Goal: Register for event/course

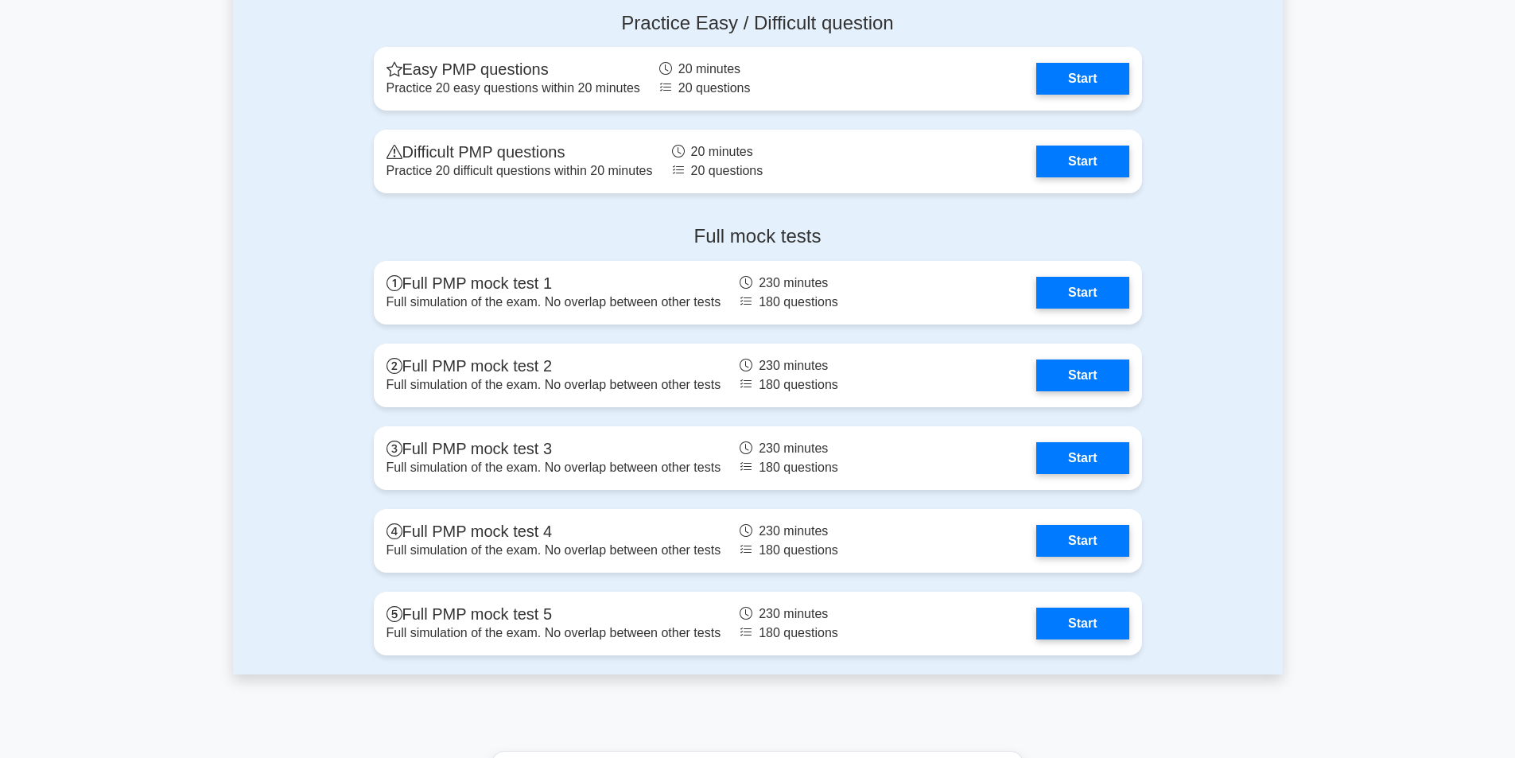
scroll to position [4454, 0]
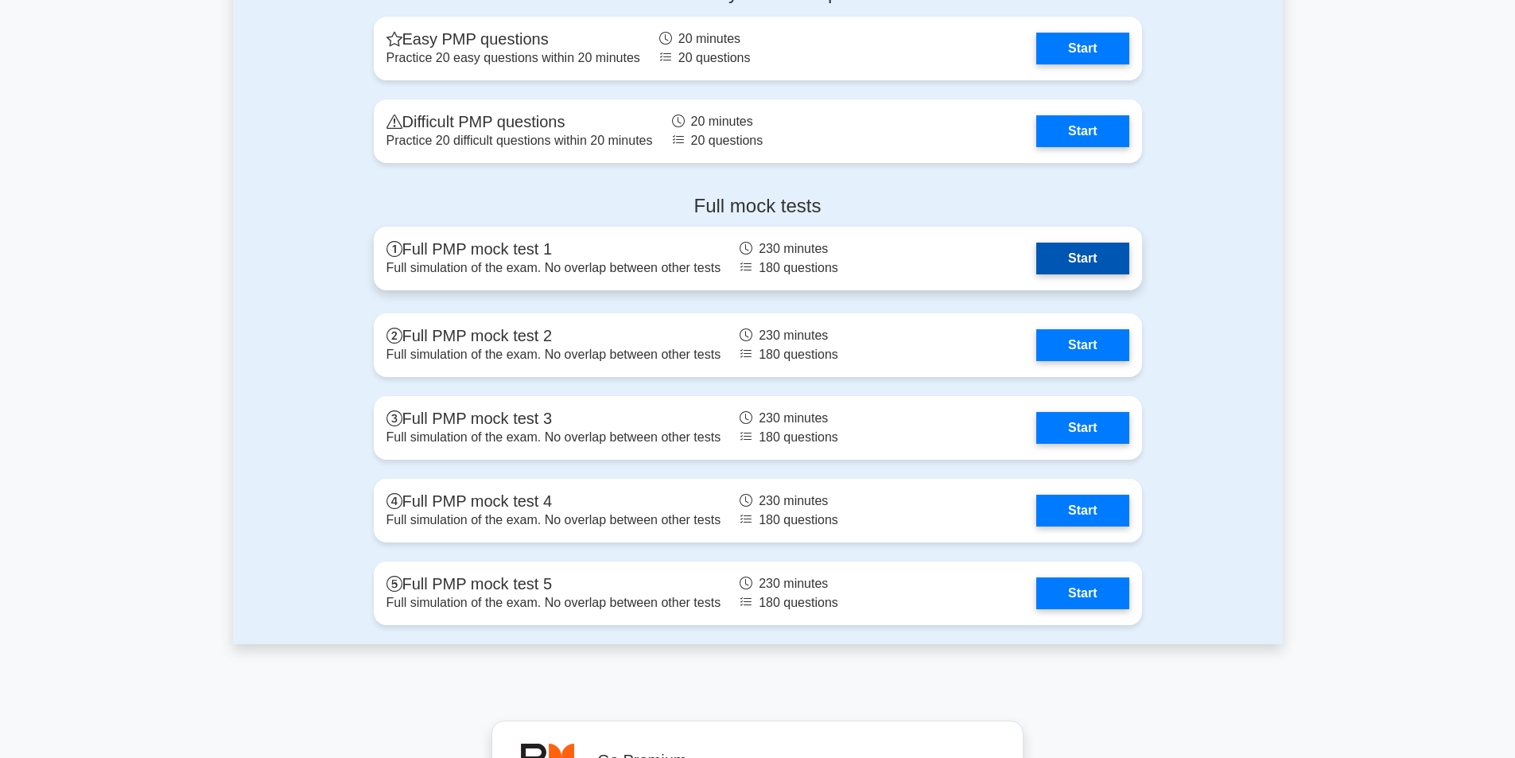
click at [1036, 266] on link "Start" at bounding box center [1082, 259] width 92 height 32
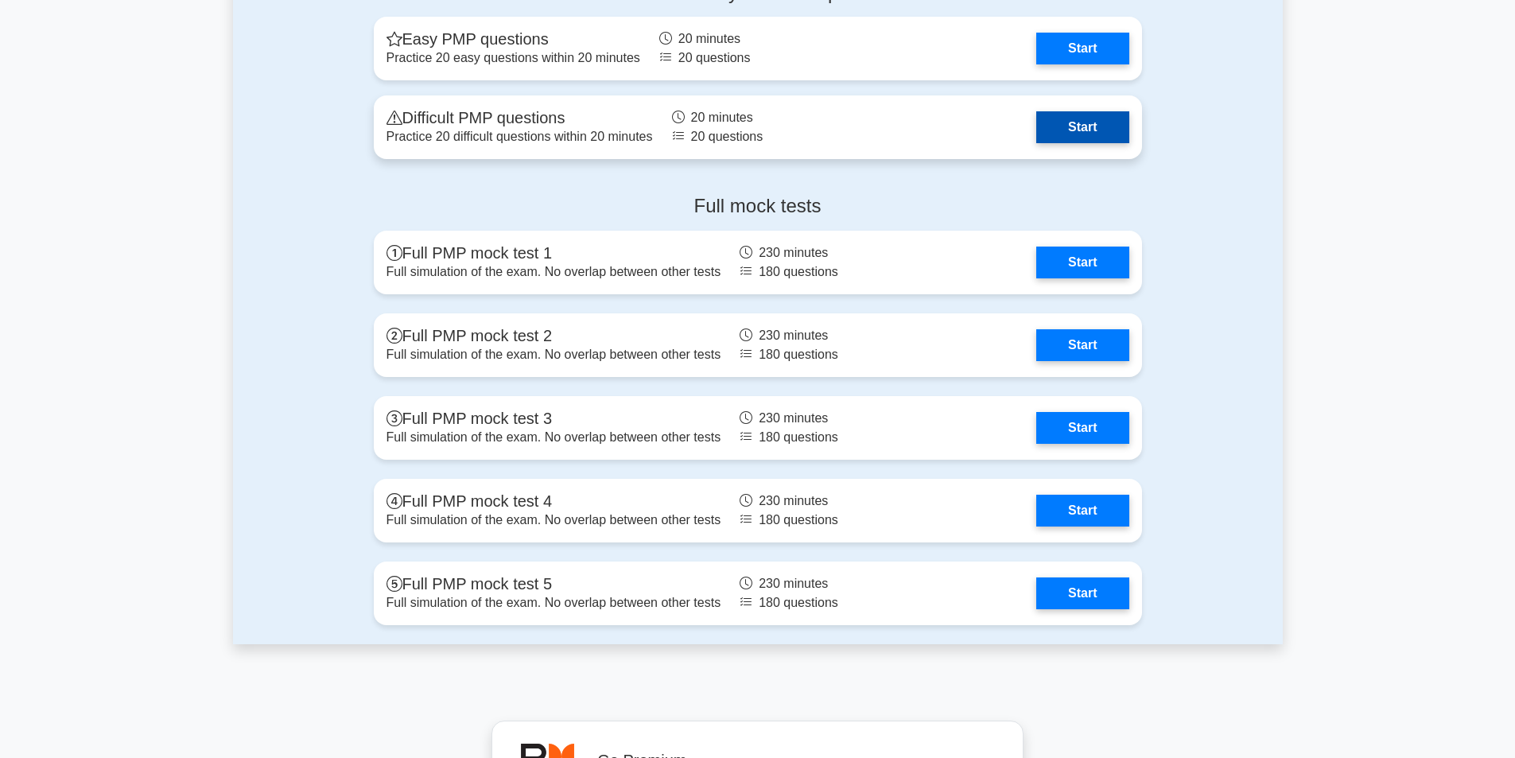
click at [1036, 127] on link "Start" at bounding box center [1082, 127] width 92 height 32
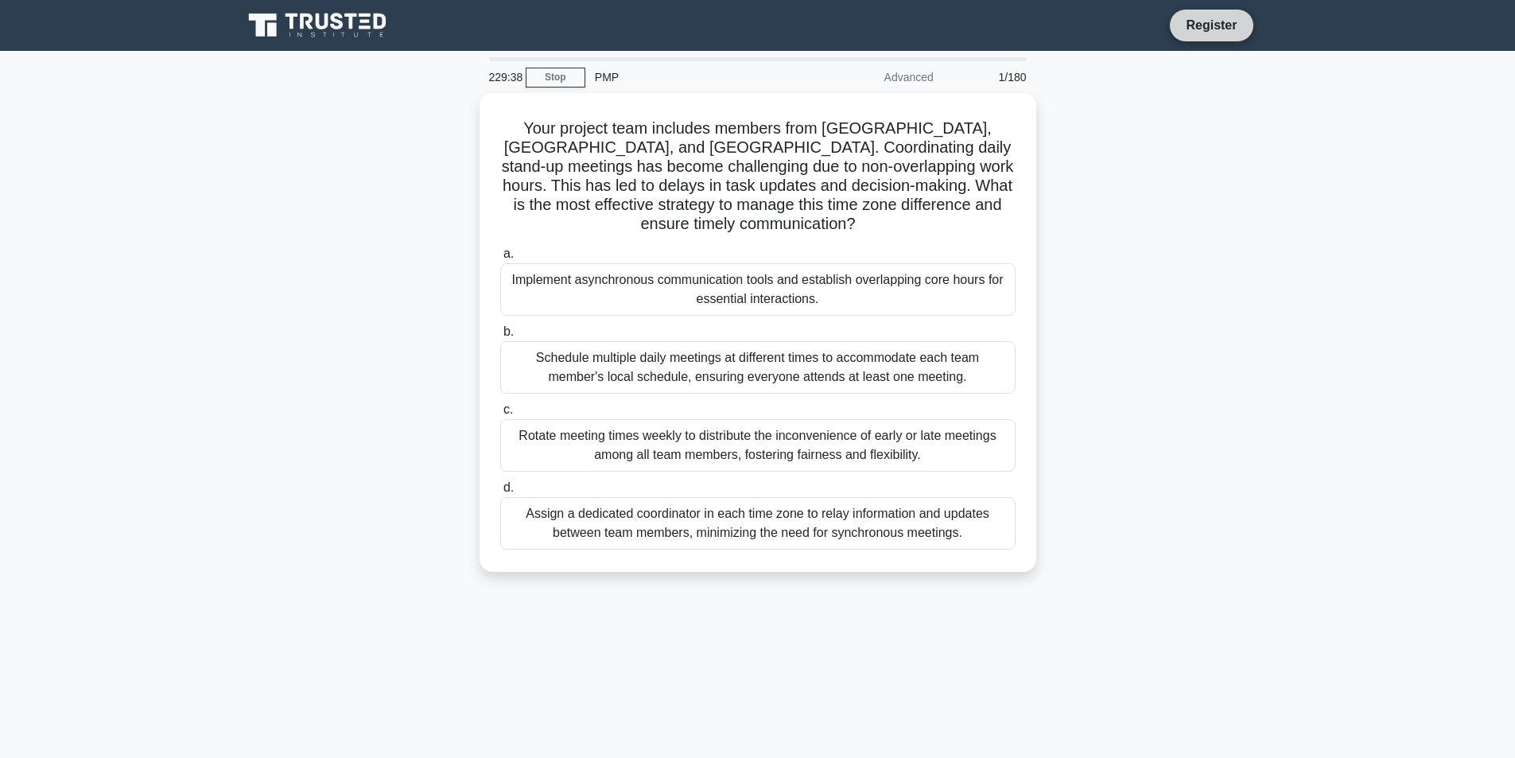
click at [1214, 23] on link "Register" at bounding box center [1211, 25] width 70 height 20
